Goal: Use online tool/utility: Utilize a website feature to perform a specific function

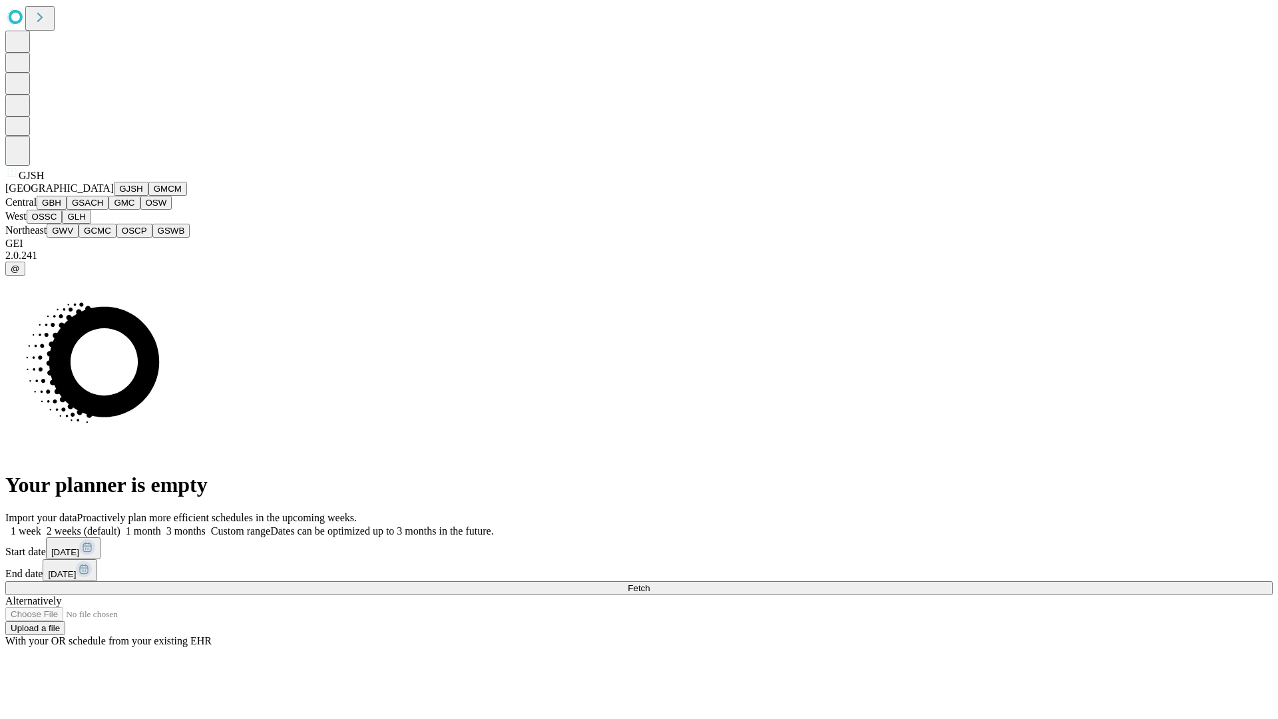
click at [114, 196] on button "GJSH" at bounding box center [131, 189] width 35 height 14
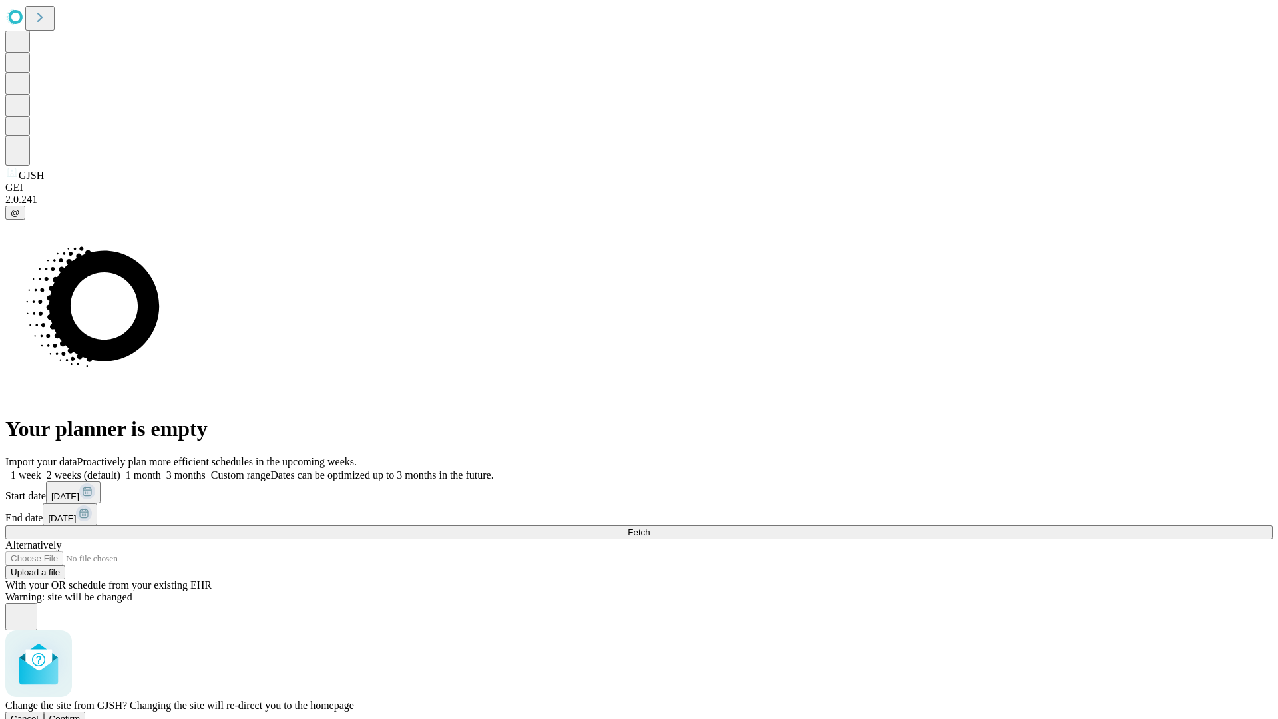
click at [81, 714] on span "Confirm" at bounding box center [64, 719] width 31 height 10
click at [120, 469] on label "2 weeks (default)" at bounding box center [80, 474] width 79 height 11
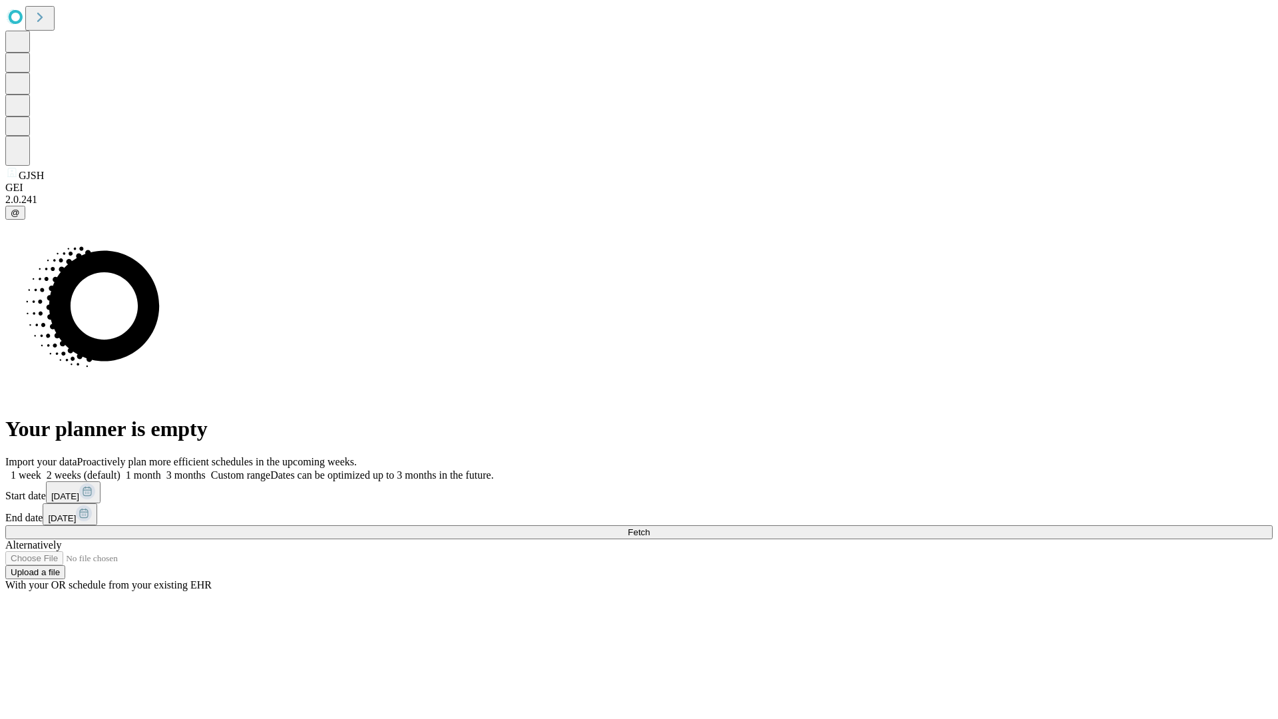
click at [650, 527] on span "Fetch" at bounding box center [639, 532] width 22 height 10
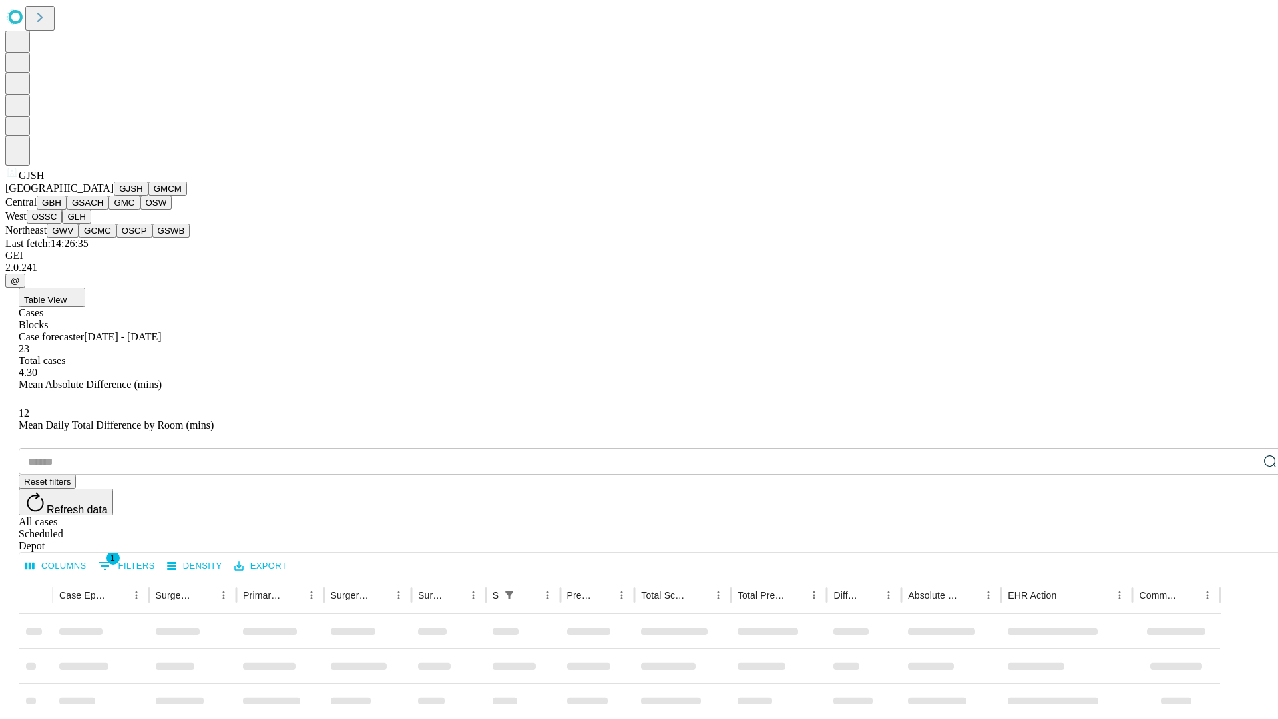
click at [148, 196] on button "GMCM" at bounding box center [167, 189] width 39 height 14
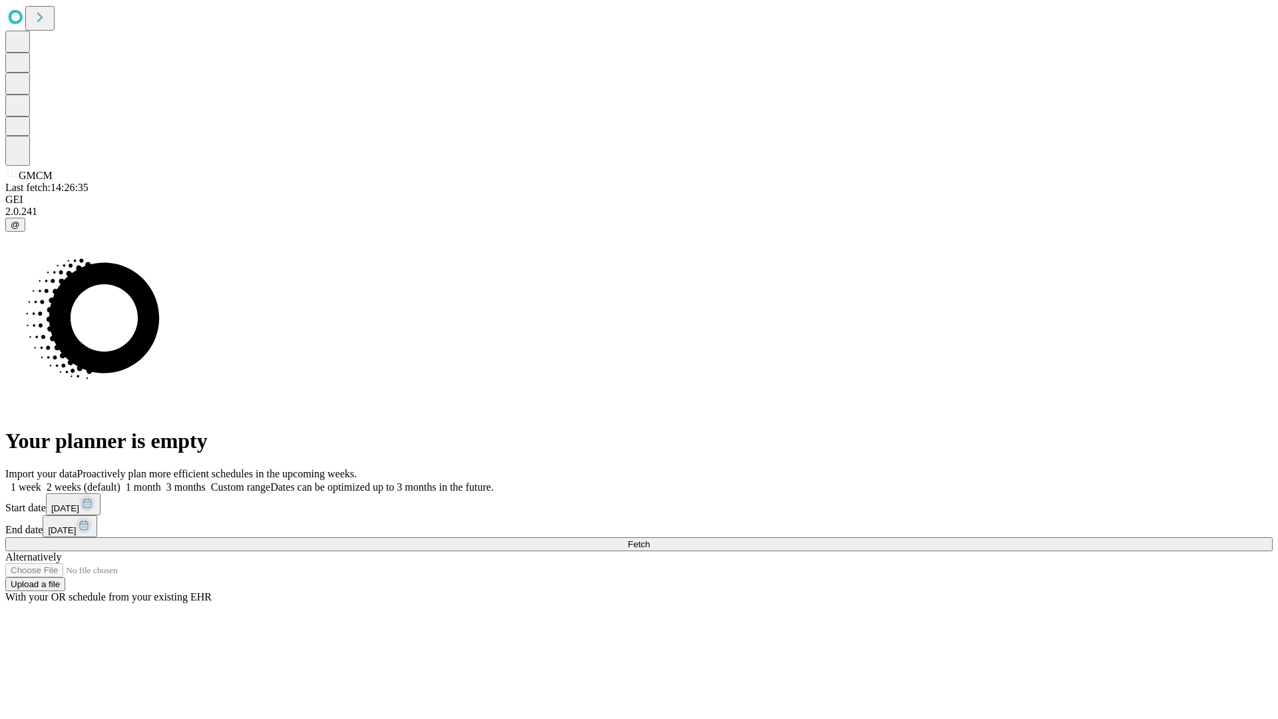
click at [120, 481] on label "2 weeks (default)" at bounding box center [80, 486] width 79 height 11
click at [650, 539] on span "Fetch" at bounding box center [639, 544] width 22 height 10
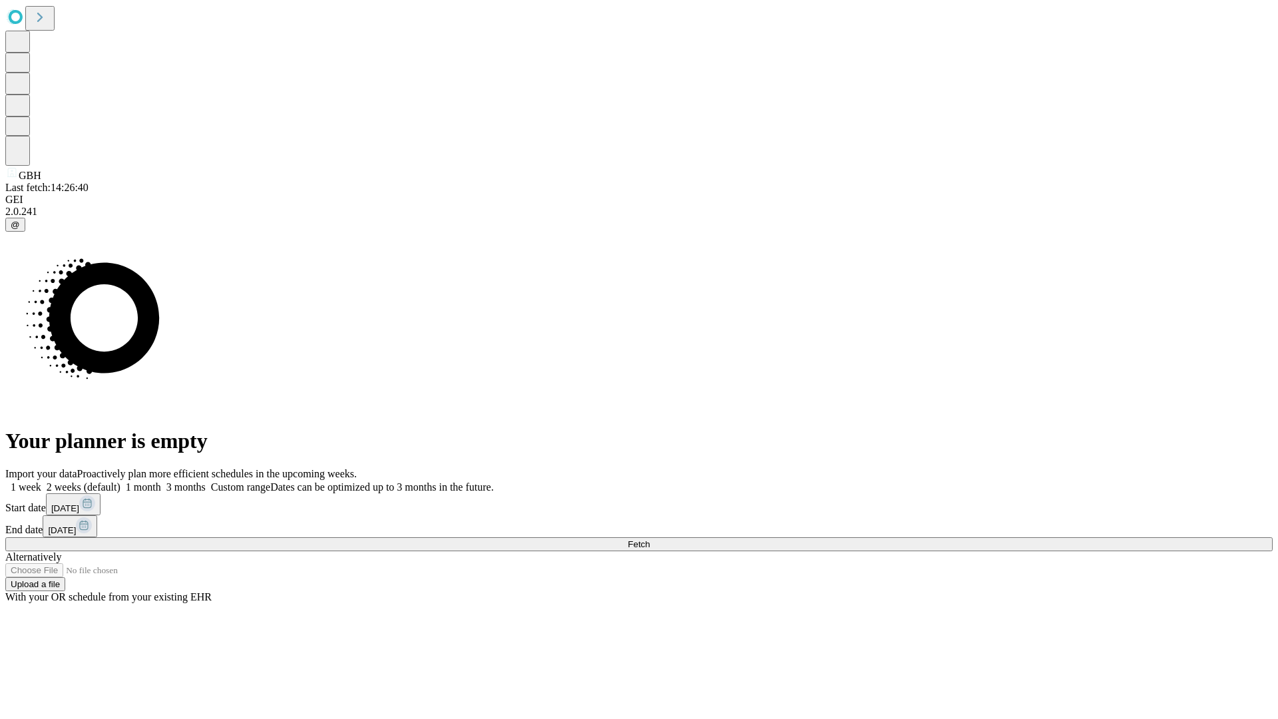
click at [120, 481] on label "2 weeks (default)" at bounding box center [80, 486] width 79 height 11
click at [650, 539] on span "Fetch" at bounding box center [639, 544] width 22 height 10
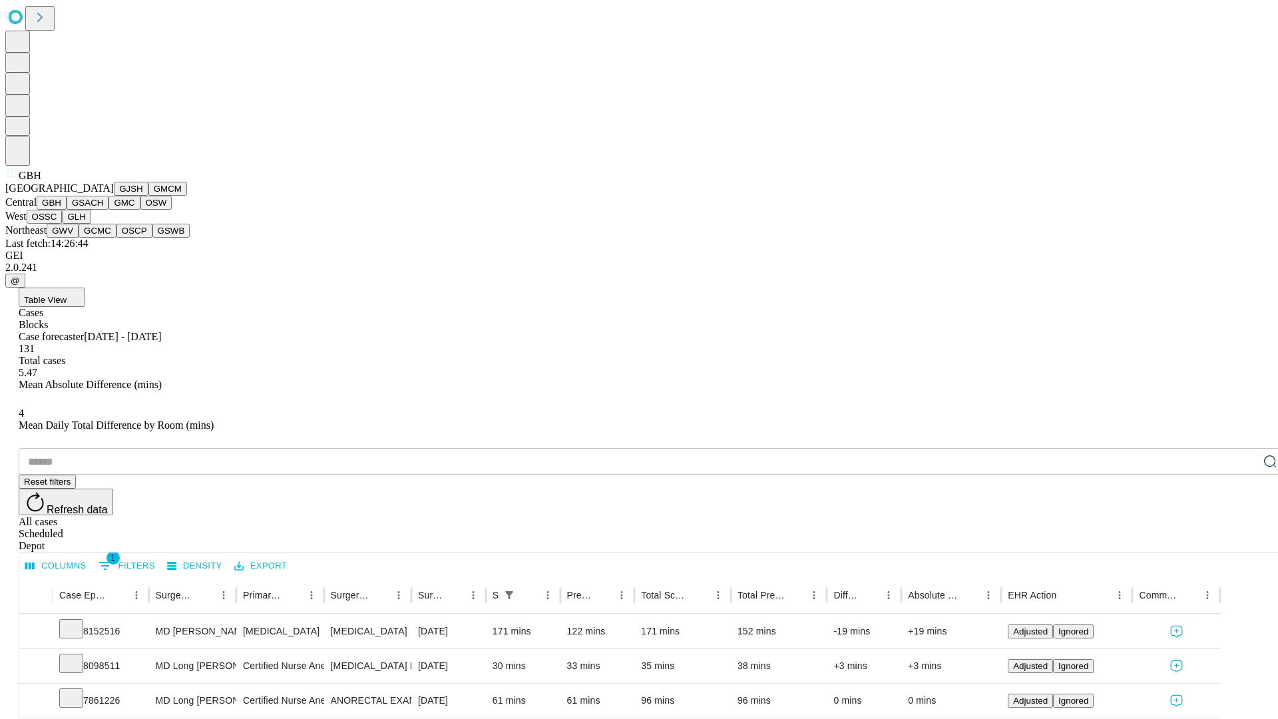
click at [103, 210] on button "GSACH" at bounding box center [88, 203] width 42 height 14
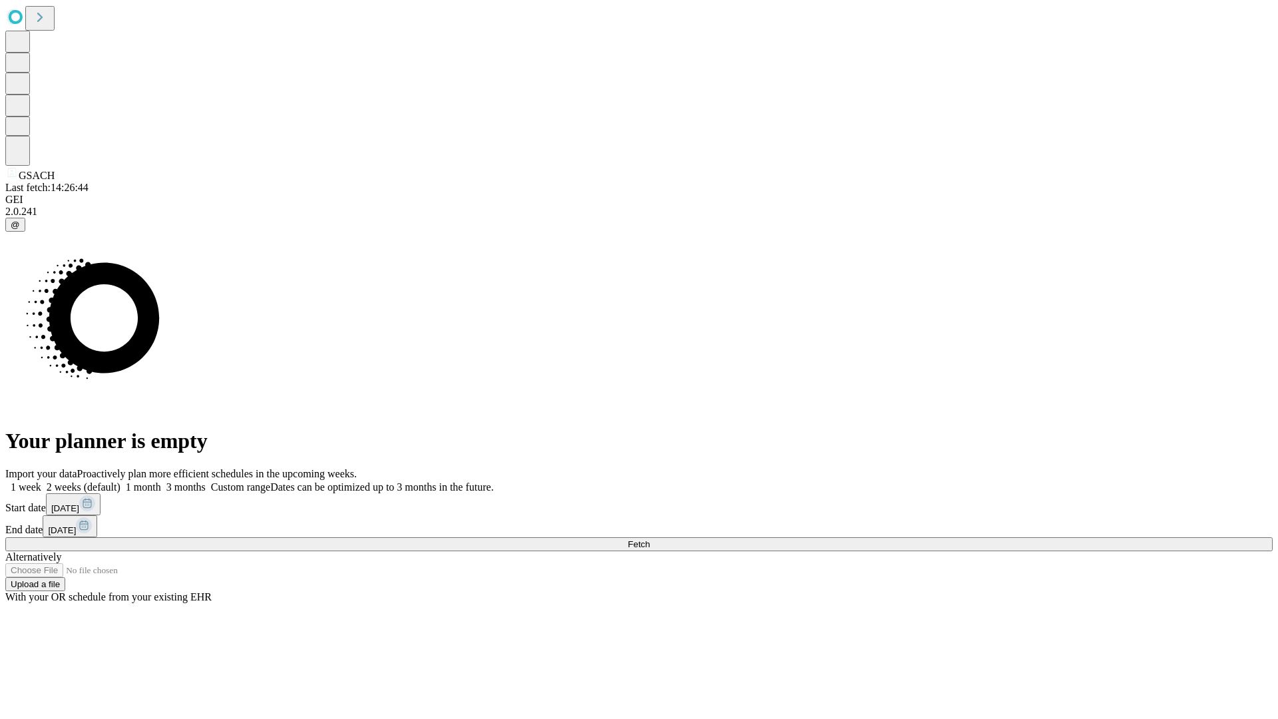
click at [120, 481] on label "2 weeks (default)" at bounding box center [80, 486] width 79 height 11
click at [650, 539] on span "Fetch" at bounding box center [639, 544] width 22 height 10
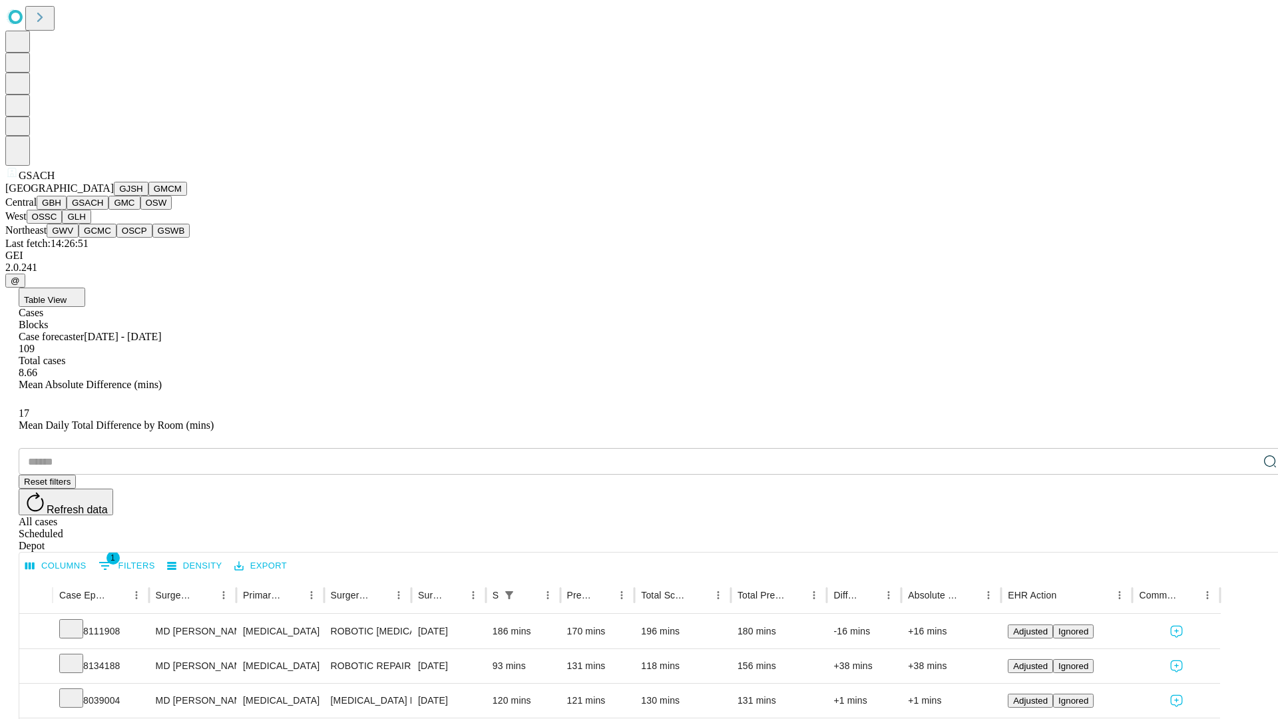
click at [109, 210] on button "GMC" at bounding box center [124, 203] width 31 height 14
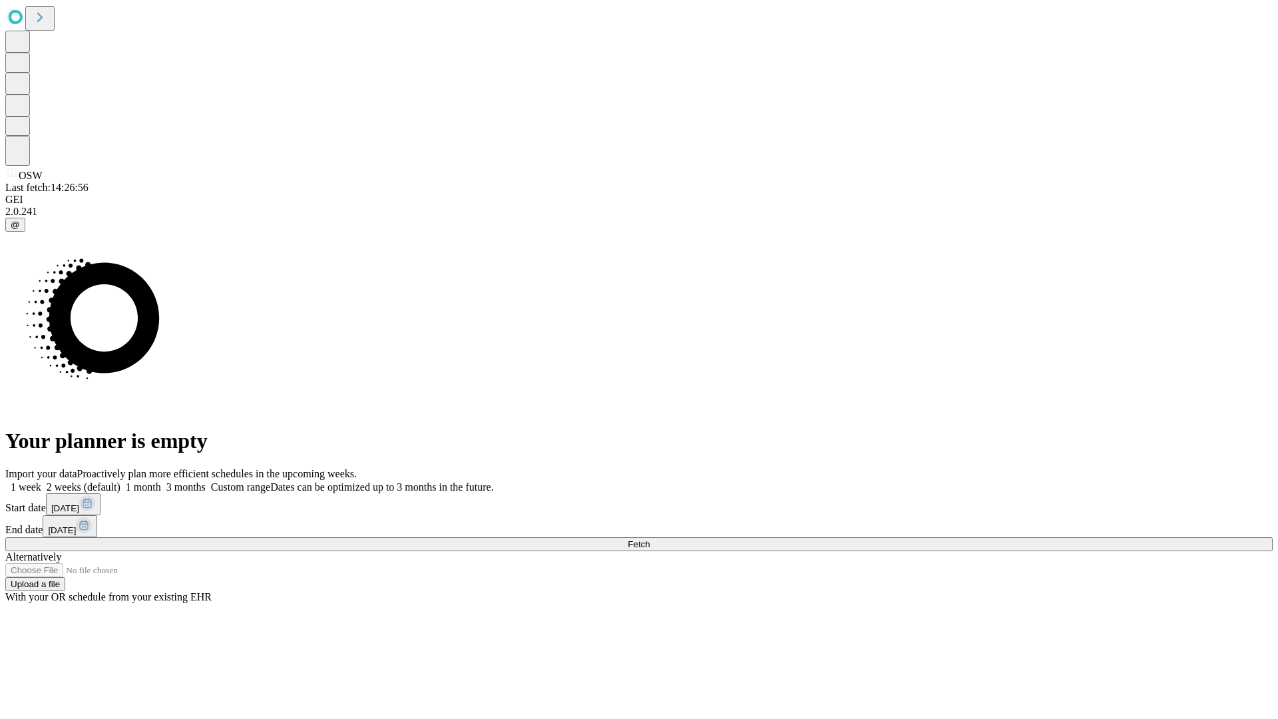
click at [650, 539] on span "Fetch" at bounding box center [639, 544] width 22 height 10
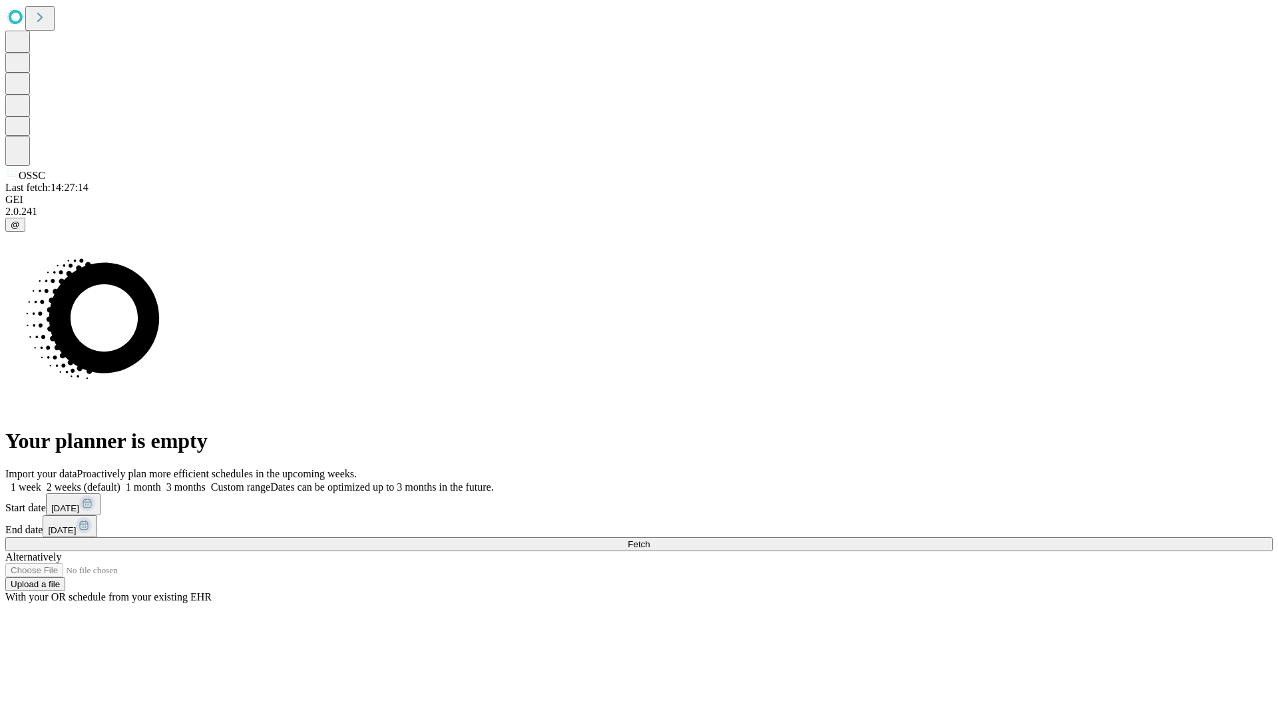
click at [120, 481] on label "2 weeks (default)" at bounding box center [80, 486] width 79 height 11
click at [650, 539] on span "Fetch" at bounding box center [639, 544] width 22 height 10
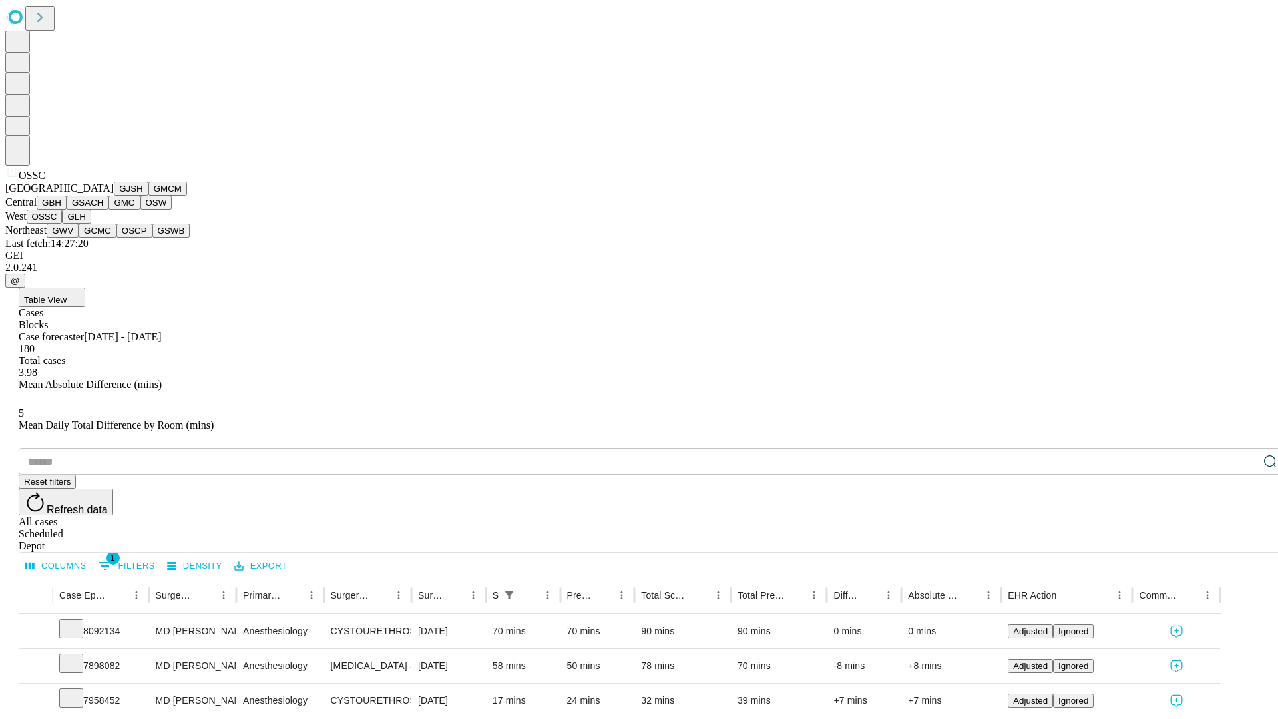
click at [91, 224] on button "GLH" at bounding box center [76, 217] width 29 height 14
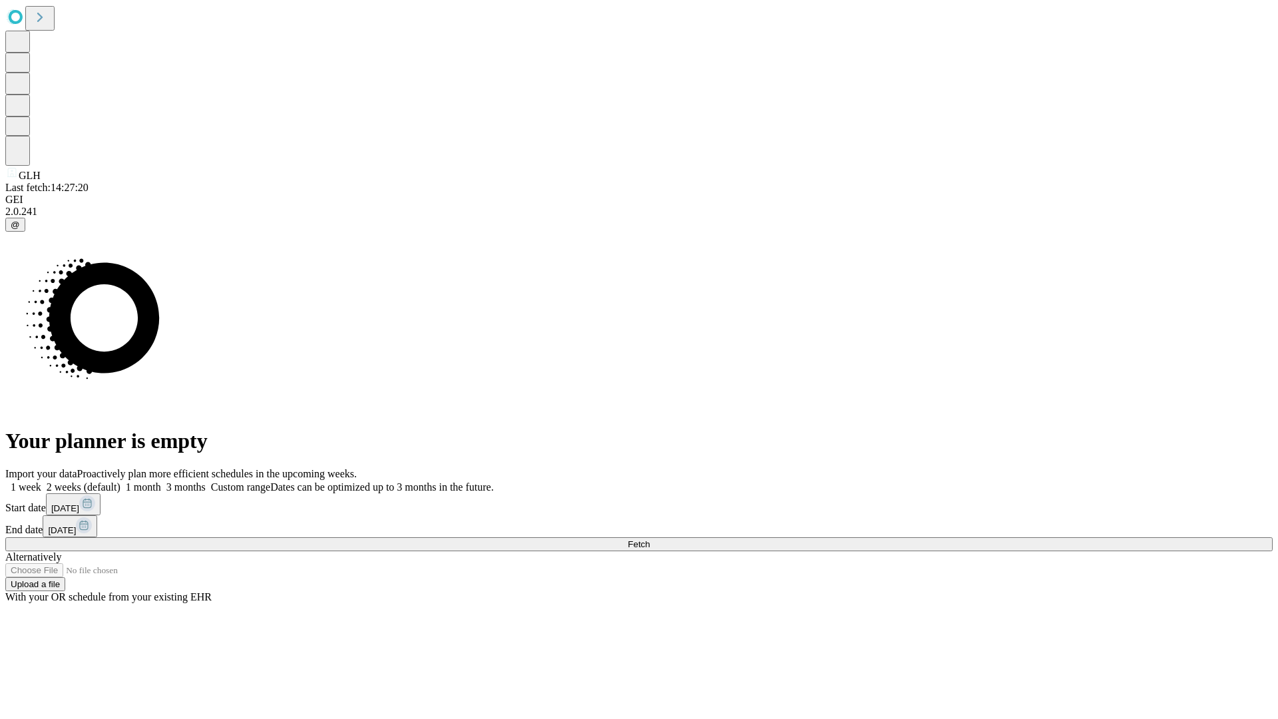
click at [120, 481] on label "2 weeks (default)" at bounding box center [80, 486] width 79 height 11
click at [650, 539] on span "Fetch" at bounding box center [639, 544] width 22 height 10
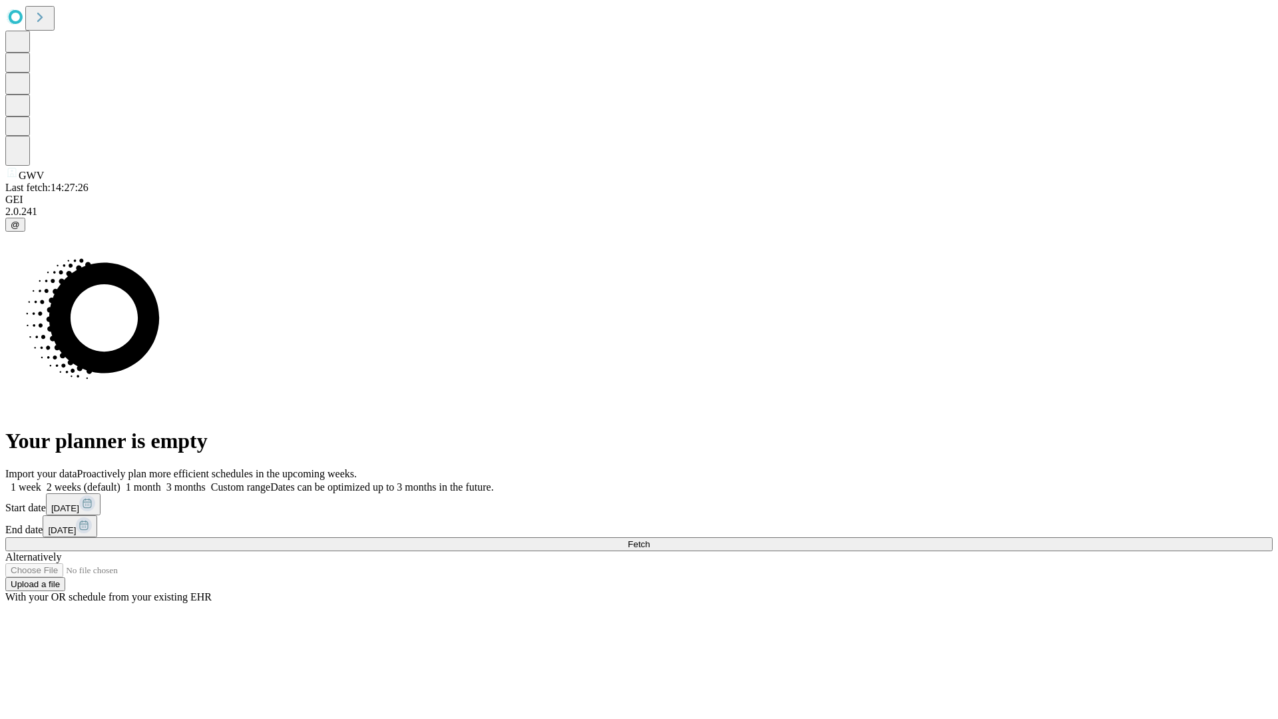
click at [120, 481] on label "2 weeks (default)" at bounding box center [80, 486] width 79 height 11
click at [650, 539] on span "Fetch" at bounding box center [639, 544] width 22 height 10
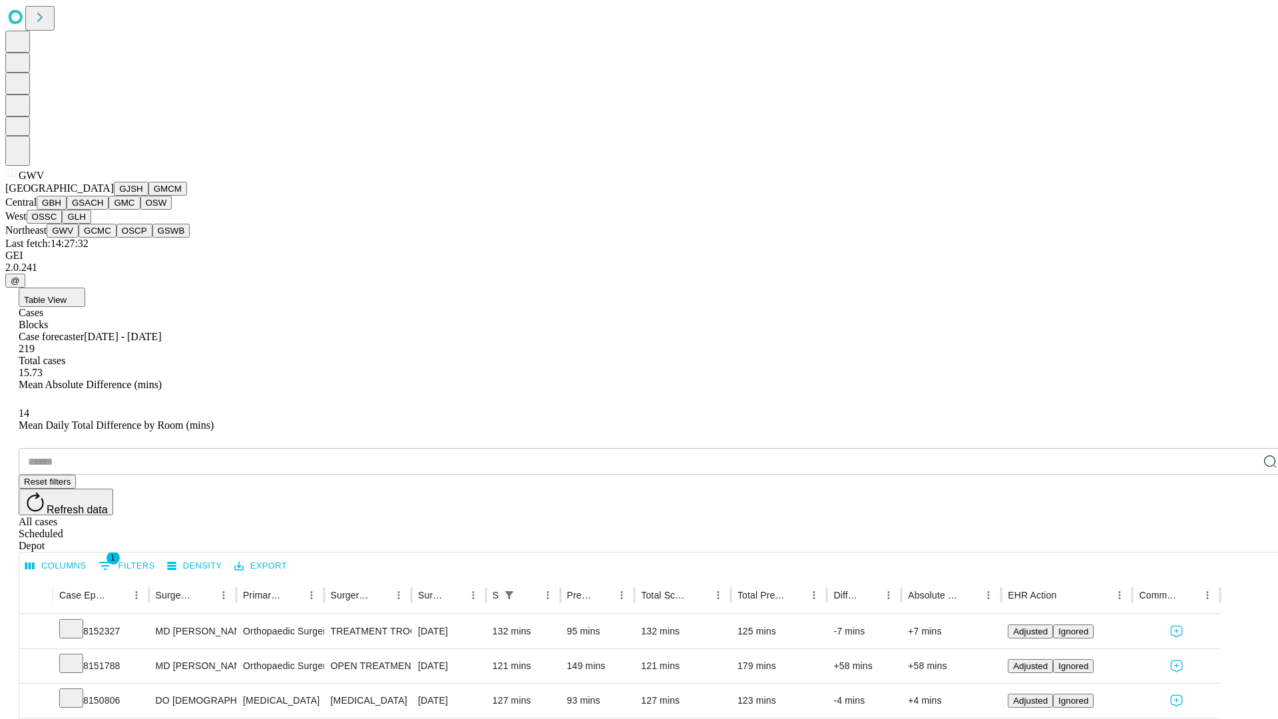
click at [103, 238] on button "GCMC" at bounding box center [98, 231] width 38 height 14
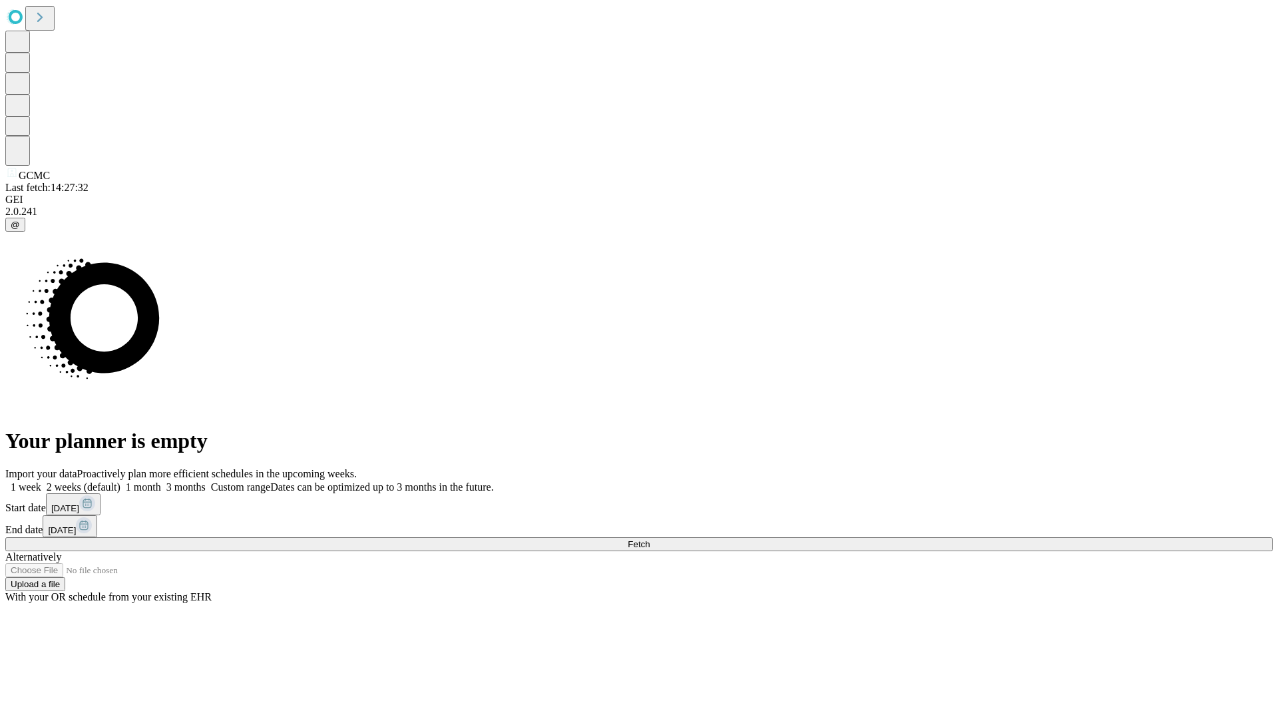
click at [120, 481] on label "2 weeks (default)" at bounding box center [80, 486] width 79 height 11
click at [650, 539] on span "Fetch" at bounding box center [639, 544] width 22 height 10
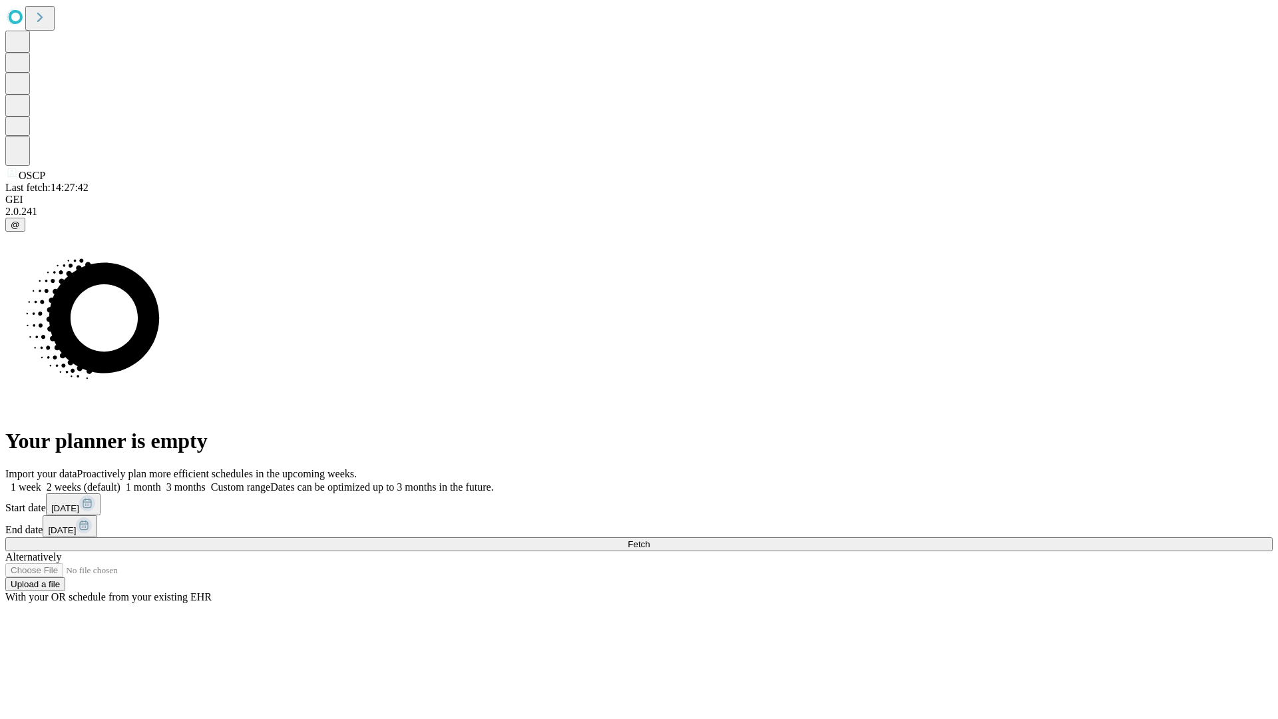
click at [120, 481] on label "2 weeks (default)" at bounding box center [80, 486] width 79 height 11
click at [650, 539] on span "Fetch" at bounding box center [639, 544] width 22 height 10
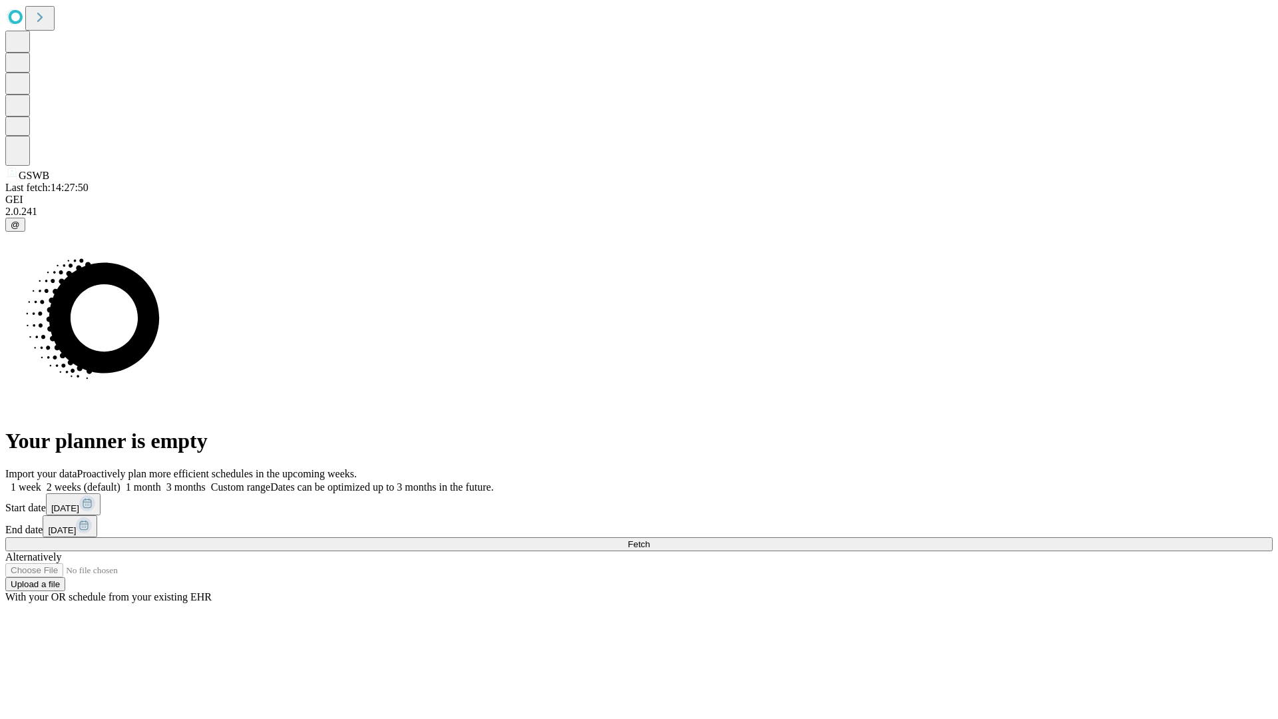
click at [650, 539] on span "Fetch" at bounding box center [639, 544] width 22 height 10
